Goal: Transaction & Acquisition: Purchase product/service

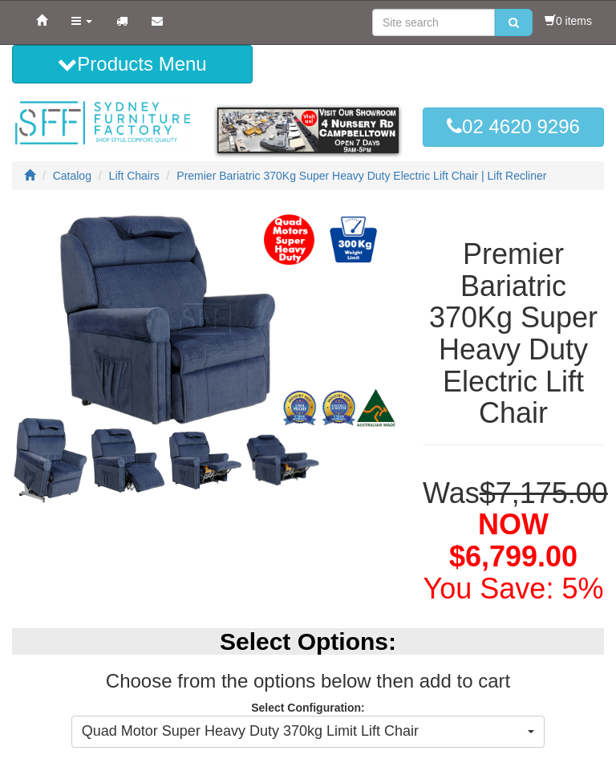
click at [79, 22] on icon at bounding box center [76, 20] width 10 height 11
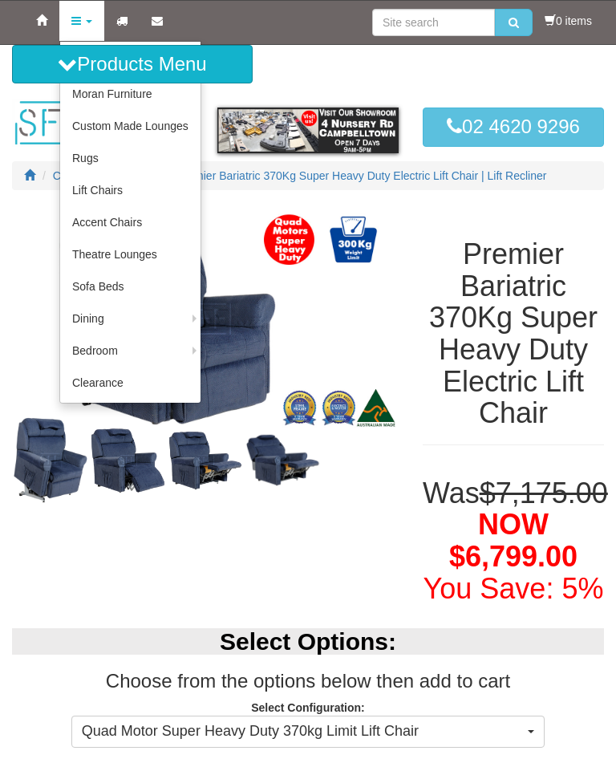
click at [100, 188] on link "Lift Chairs" at bounding box center [130, 190] width 140 height 32
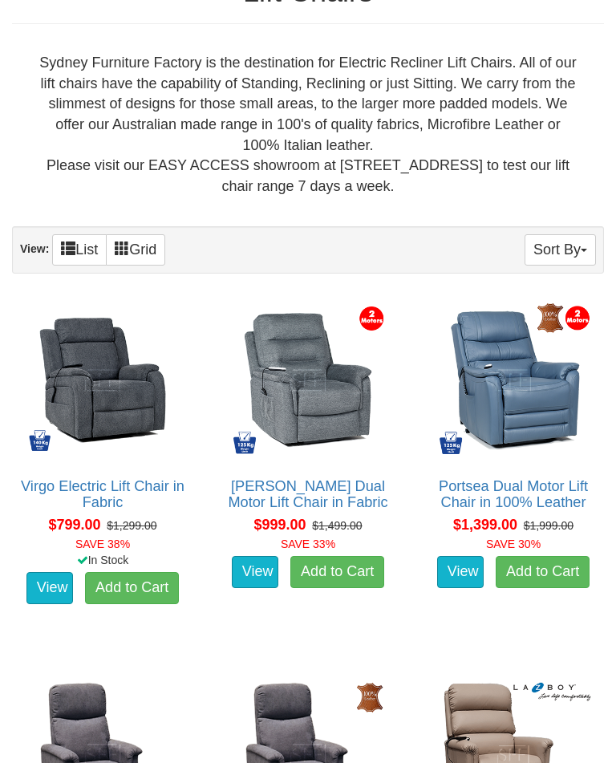
scroll to position [629, 0]
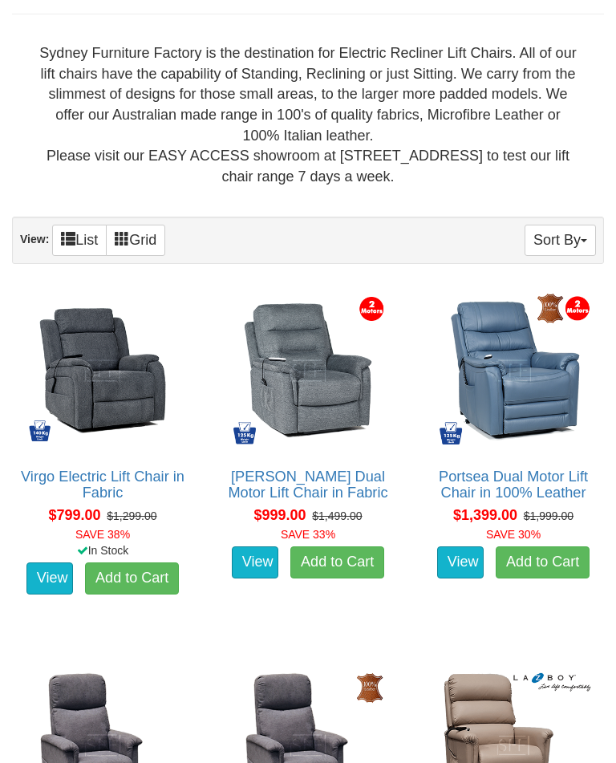
click at [319, 416] on img at bounding box center [308, 371] width 164 height 164
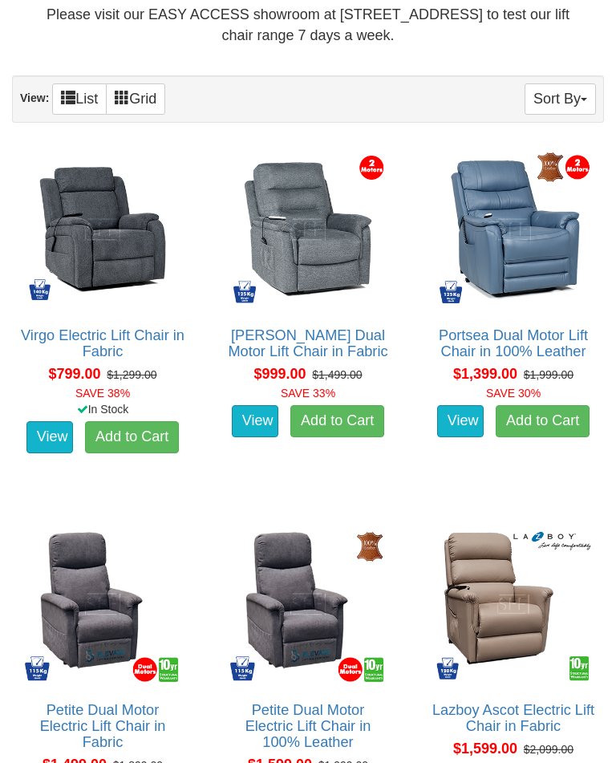
scroll to position [769, 0]
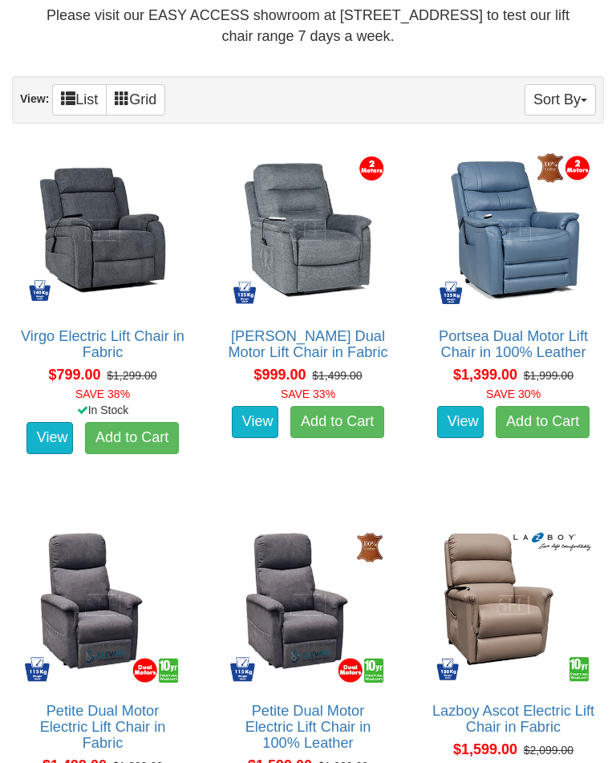
click at [576, 96] on button "Sort By" at bounding box center [560, 99] width 71 height 31
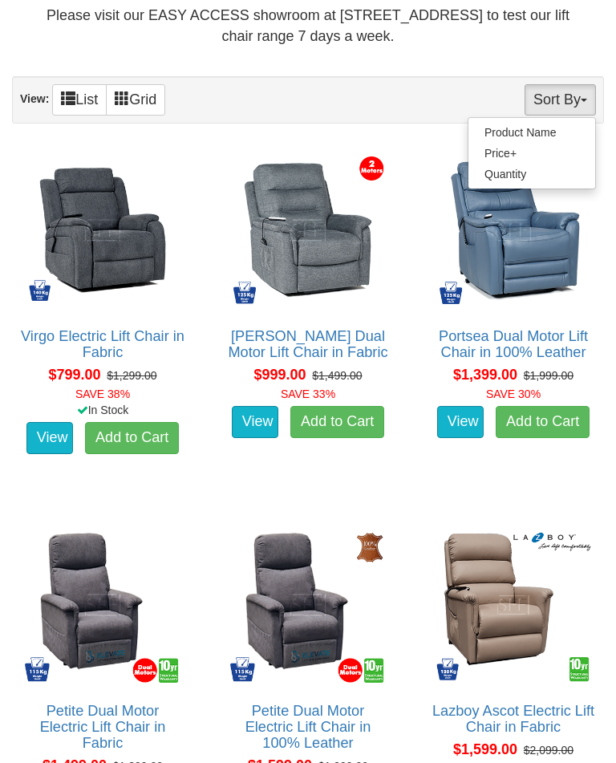
click at [608, 254] on div at bounding box center [308, 381] width 616 height 763
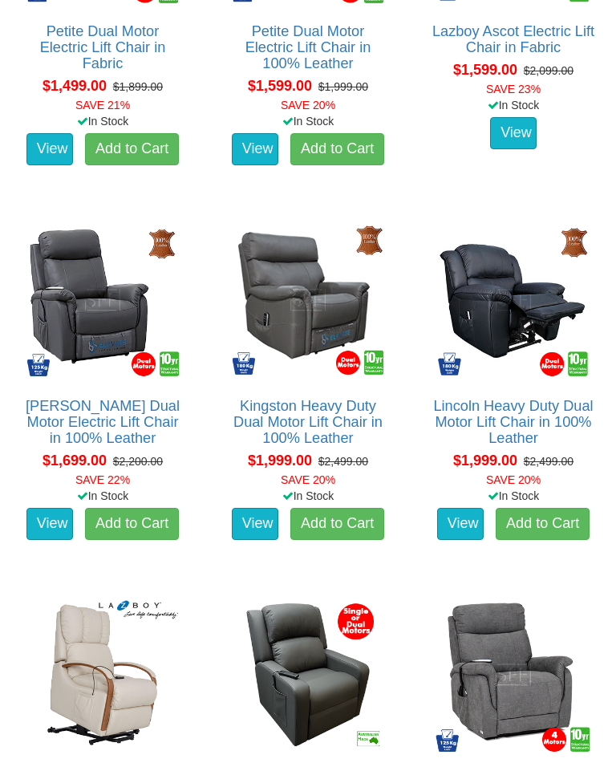
scroll to position [1448, 0]
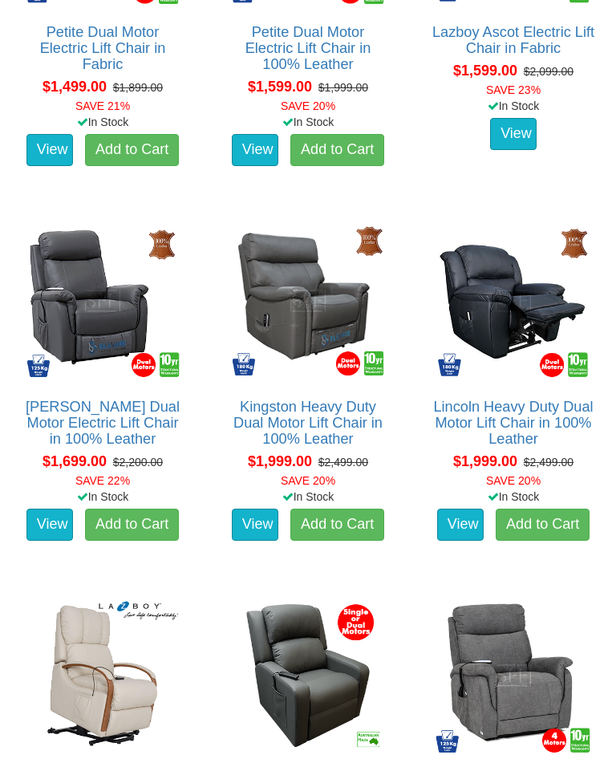
click at [256, 523] on link "View" at bounding box center [255, 525] width 47 height 32
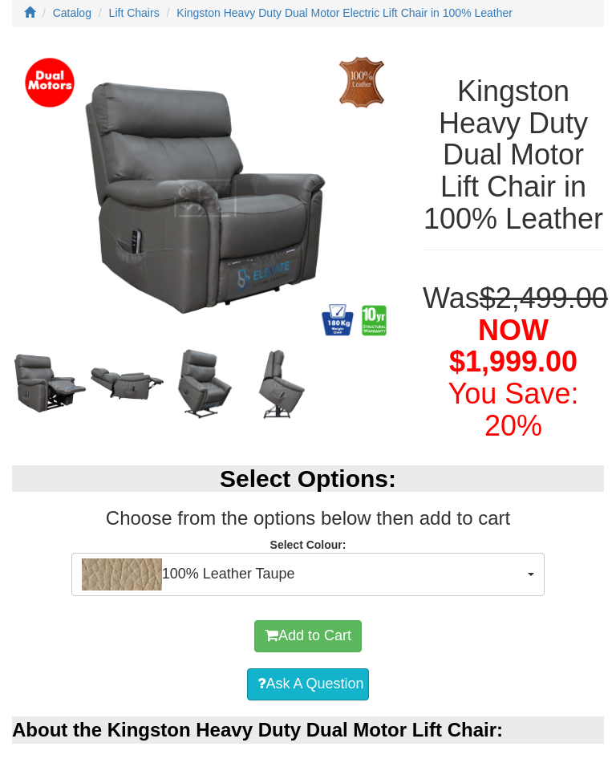
scroll to position [164, 0]
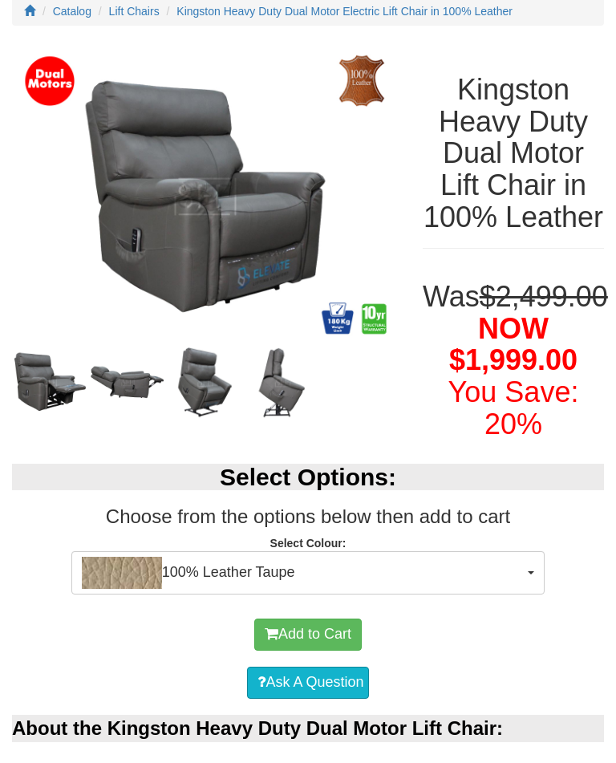
click at [531, 594] on button "100% Leather Taupe" at bounding box center [307, 572] width 473 height 43
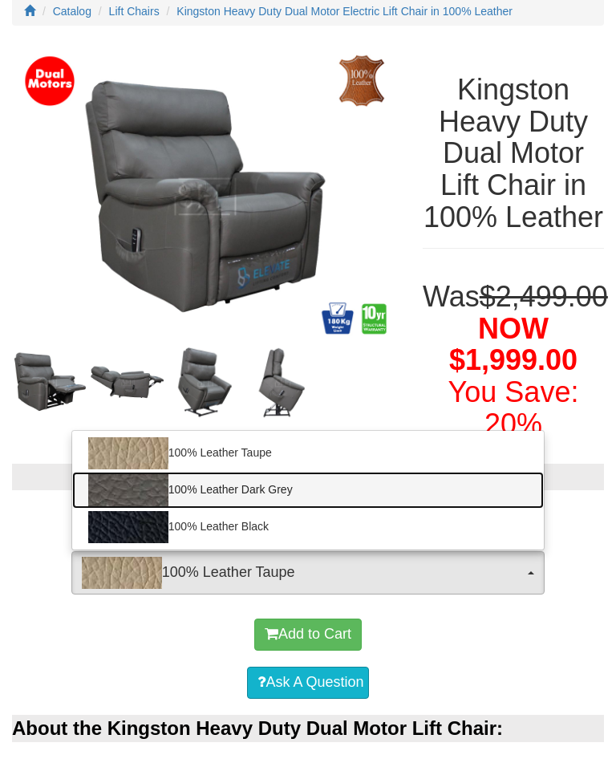
click at [270, 509] on link "100% Leather Dark Grey" at bounding box center [308, 490] width 472 height 37
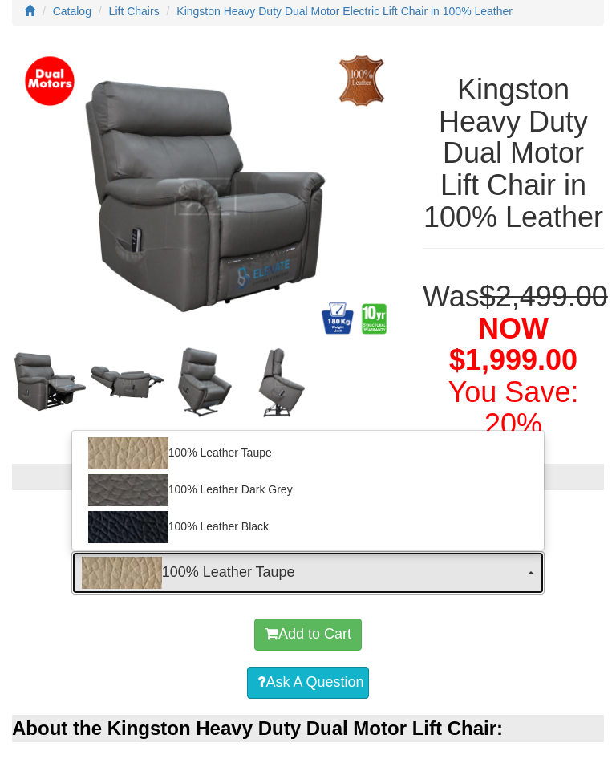
select select "1825"
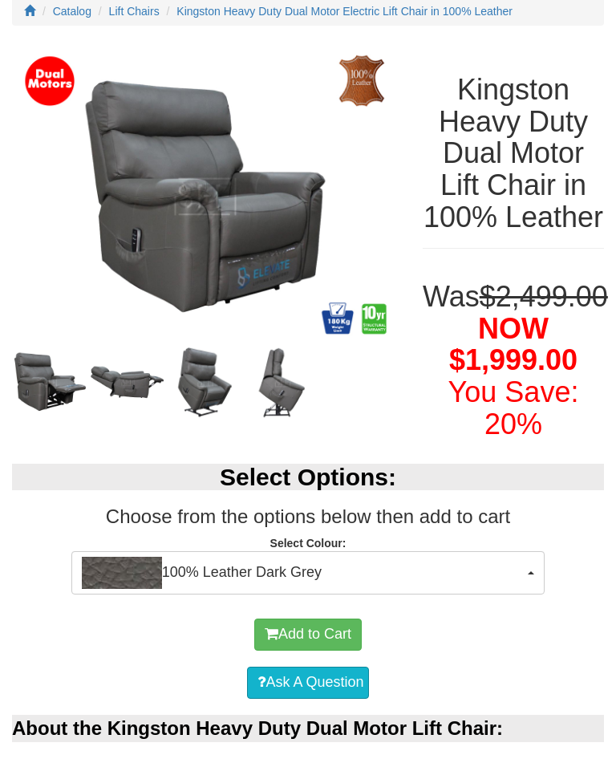
click at [533, 574] on span "button" at bounding box center [531, 572] width 6 height 3
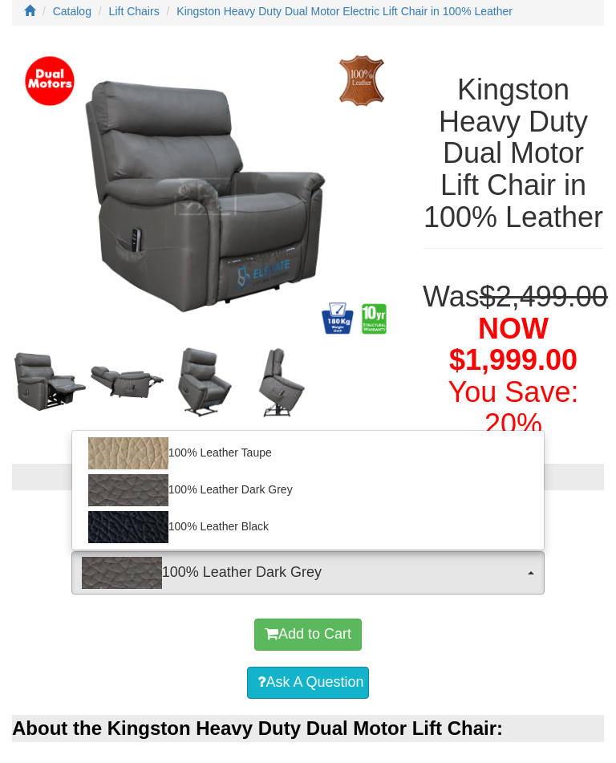
click at [590, 515] on div at bounding box center [308, 381] width 616 height 763
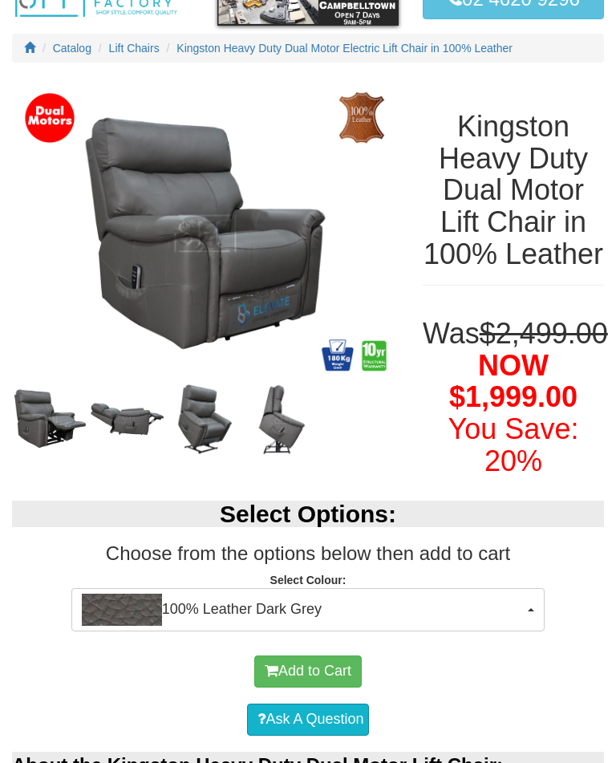
scroll to position [0, 0]
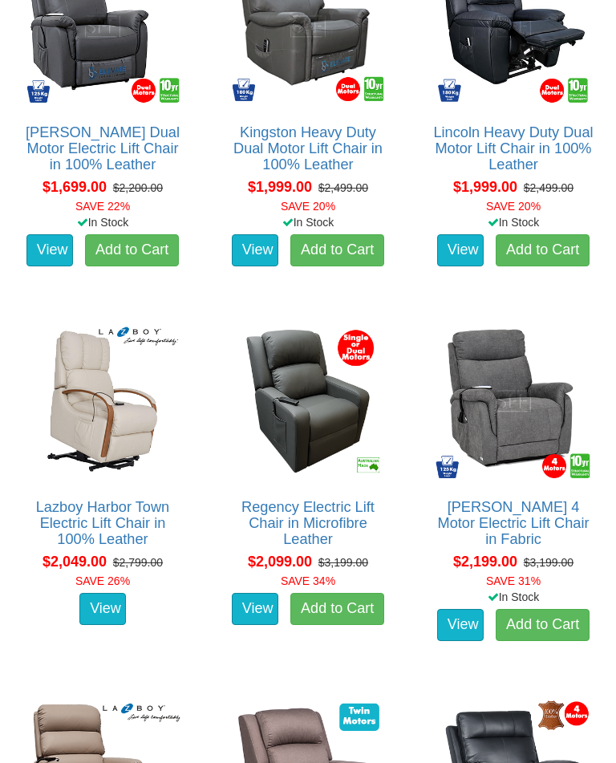
scroll to position [1683, 0]
